Goal: Task Accomplishment & Management: Use online tool/utility

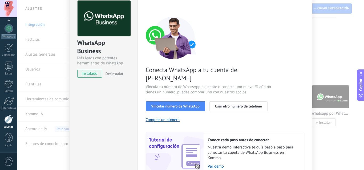
scroll to position [53, 0]
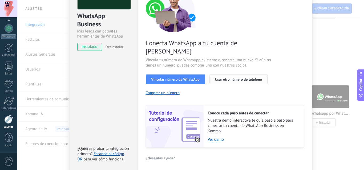
click at [245, 78] on span "Usar otro número de teléfono" at bounding box center [238, 80] width 47 height 4
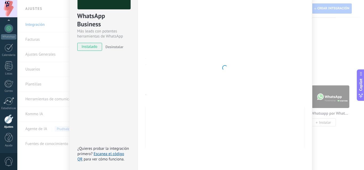
click at [260, 50] on div at bounding box center [225, 68] width 158 height 189
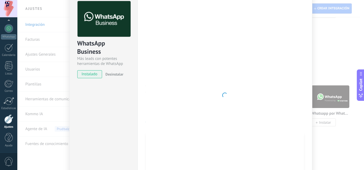
scroll to position [0, 0]
